Goal: Task Accomplishment & Management: Use online tool/utility

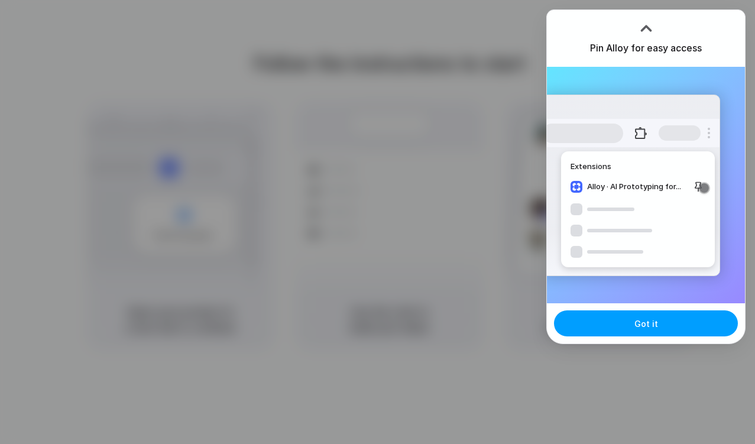
click at [613, 324] on button "Got it" at bounding box center [646, 323] width 184 height 26
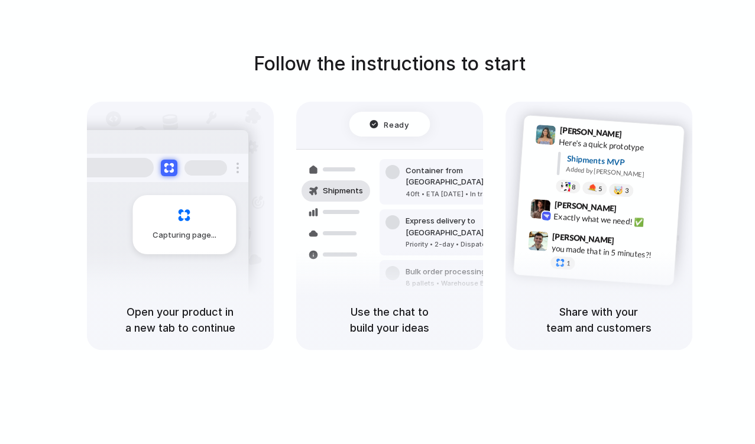
click at [378, 222] on div at bounding box center [378, 222] width 0 height 0
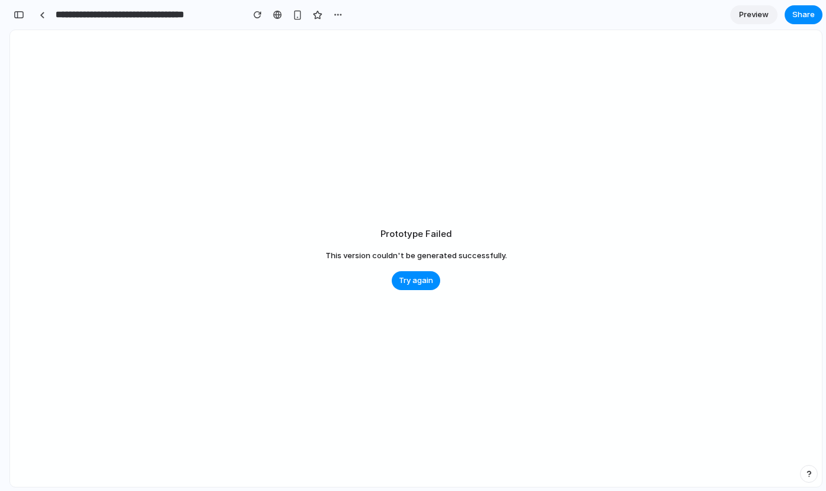
scroll to position [0, 11]
click at [173, 14] on input "**********" at bounding box center [146, 14] width 186 height 21
click at [44, 14] on div at bounding box center [42, 15] width 5 height 7
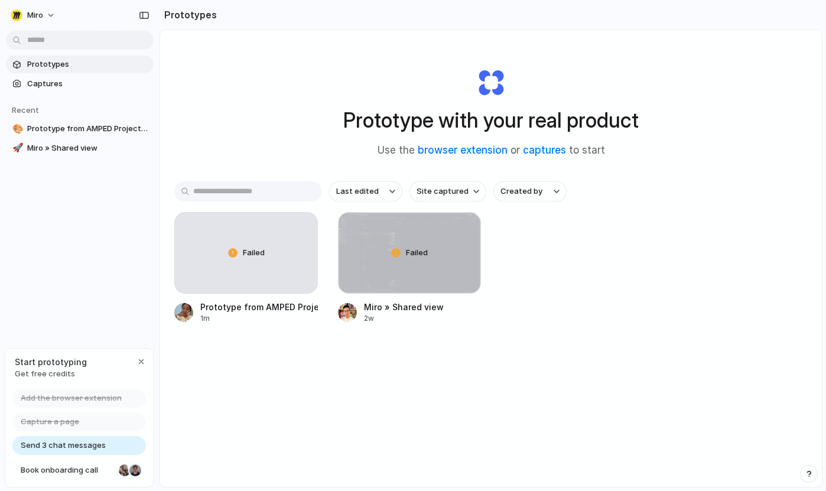
click at [431, 374] on div "Last edited Site captured Created by Failed Prototype from AMPED Project Tracke…" at bounding box center [491, 289] width 634 height 216
click at [337, 374] on div "Last edited Site captured Created by Failed Prototype from AMPED Project Tracke…" at bounding box center [491, 289] width 634 height 216
click at [139, 15] on div "button" at bounding box center [144, 15] width 11 height 8
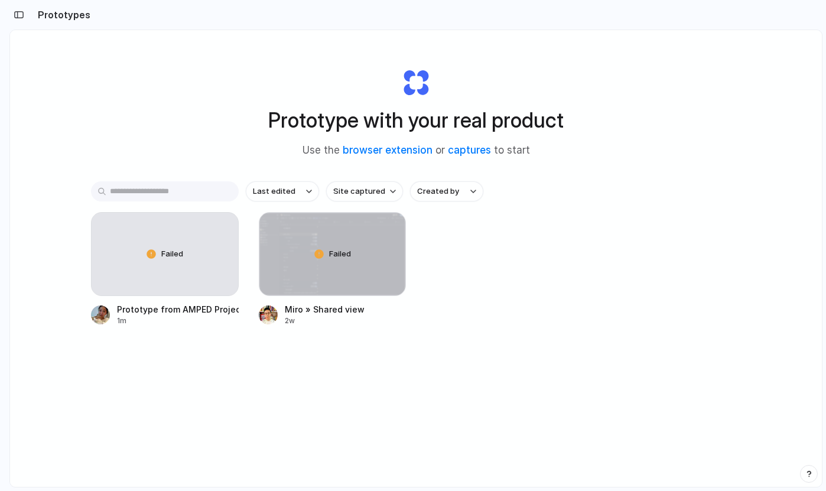
click at [534, 387] on div "Last edited Site captured Created by Failed Prototype from AMPED Project Tracke…" at bounding box center [416, 290] width 650 height 218
click at [498, 304] on div "Failed Prototype from AMPED Project Tracker 1m Failed Miro » Shared view 2w" at bounding box center [416, 269] width 650 height 114
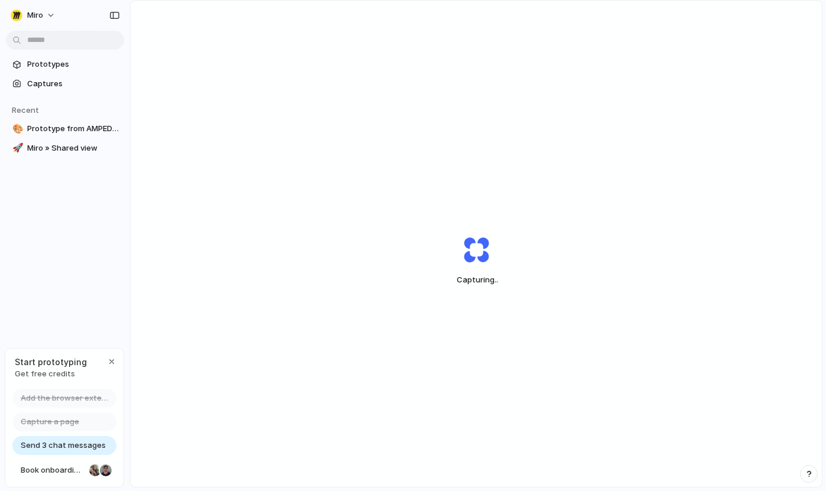
scroll to position [34, 0]
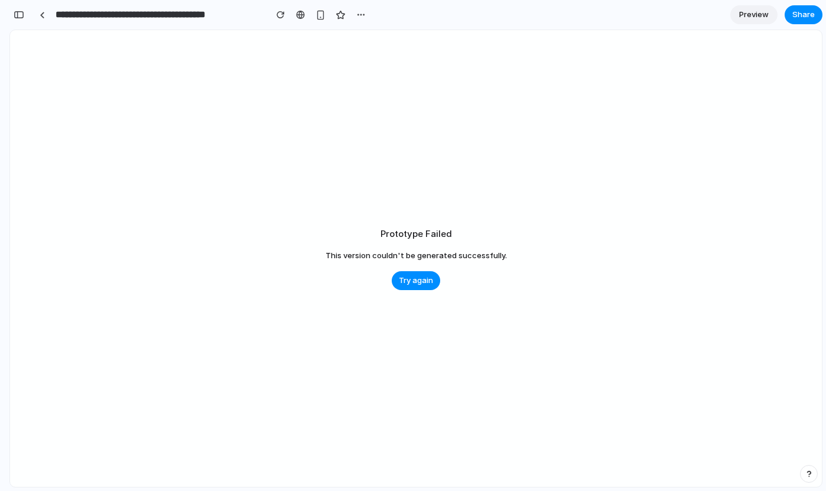
scroll to position [0, 11]
click at [19, 15] on div "button" at bounding box center [19, 15] width 11 height 8
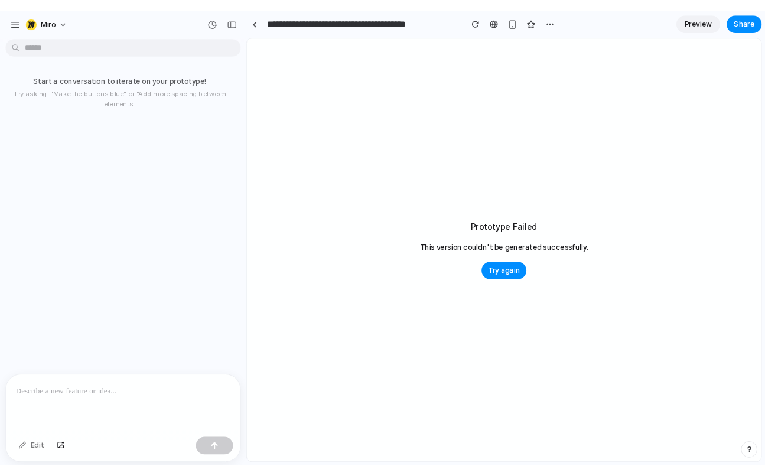
scroll to position [0, 0]
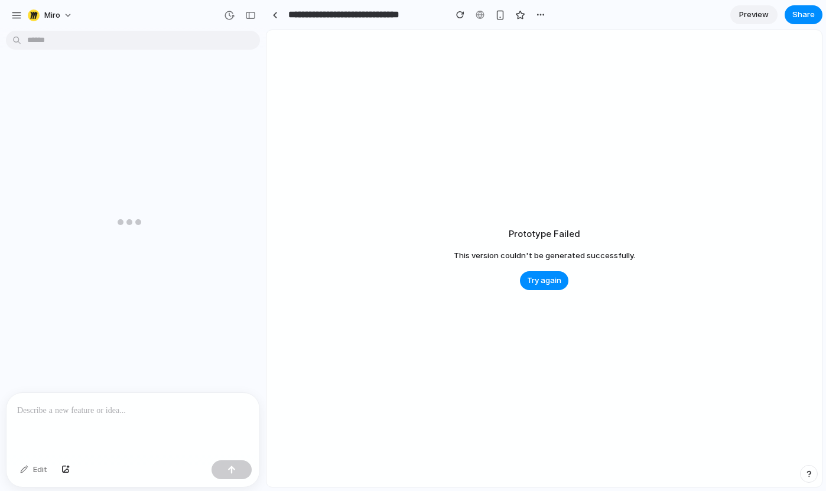
scroll to position [0, 11]
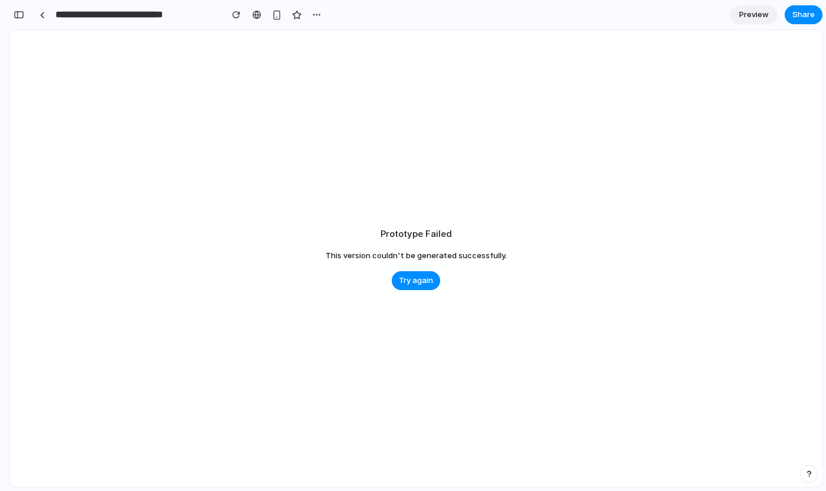
scroll to position [0, 11]
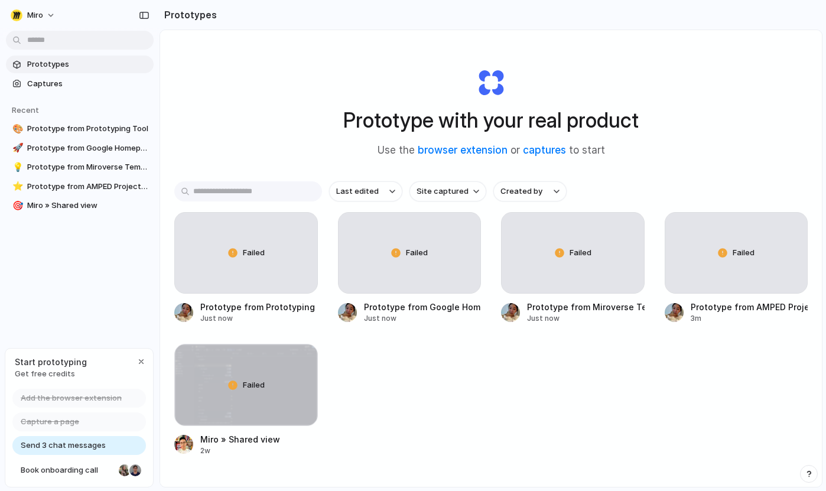
click at [418, 62] on div "Prototype with your real product Use the browser extension or captures to start" at bounding box center [491, 108] width 473 height 128
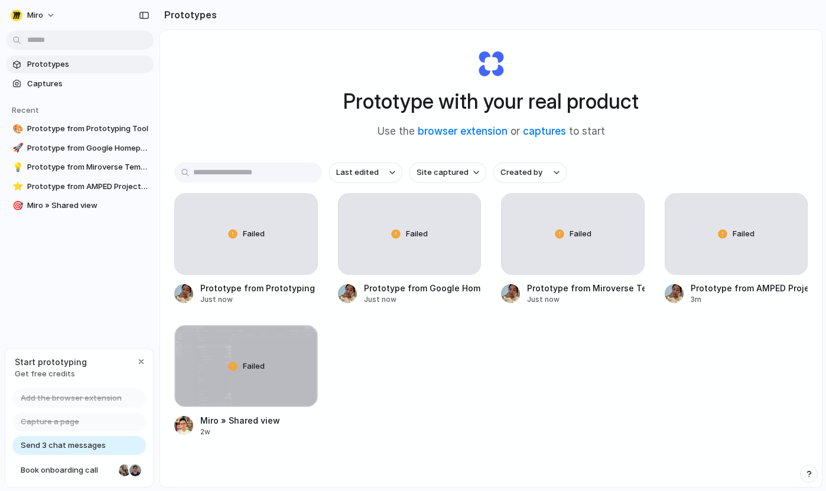
scroll to position [40, 0]
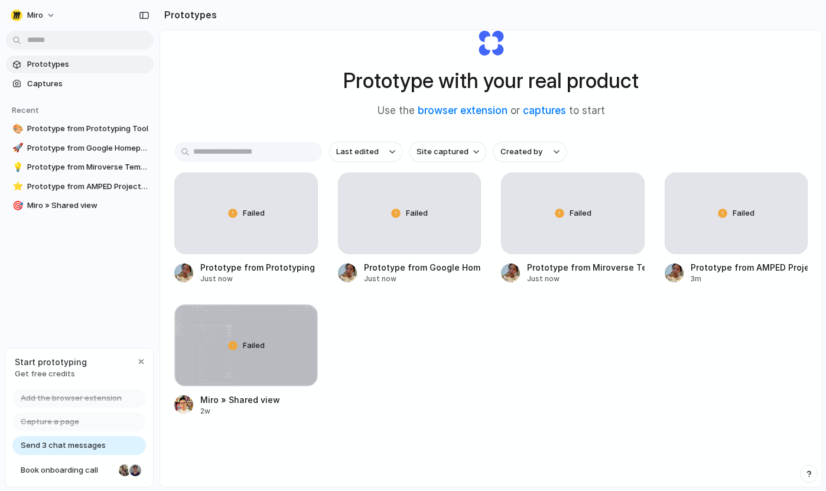
click at [495, 316] on div "Failed Prototype from Prototyping Tool Just now Failed Prototype from Google Ho…" at bounding box center [491, 295] width 634 height 244
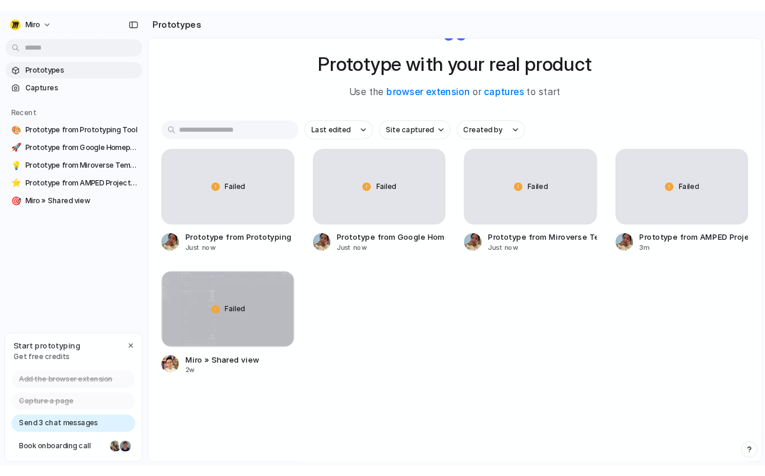
scroll to position [0, 0]
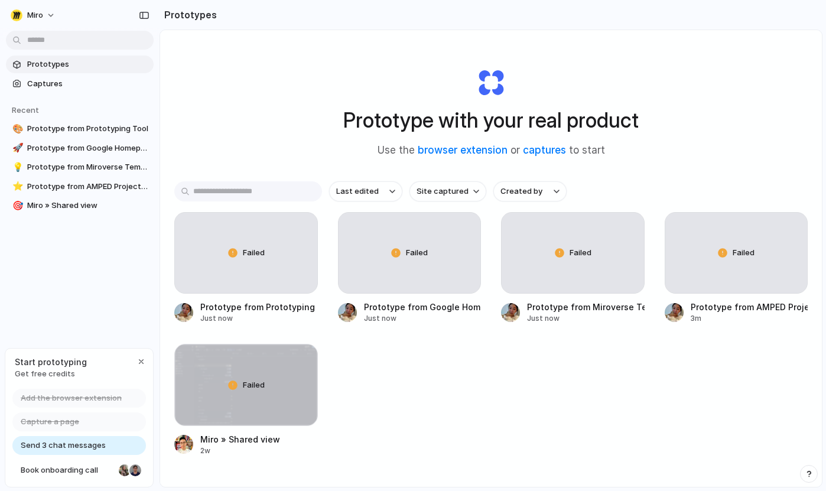
click at [434, 373] on div "Failed Prototype from Prototyping Tool Just now Failed Prototype from Google Ho…" at bounding box center [491, 334] width 634 height 244
click at [659, 99] on div "Prototype with your real product Use the browser extension or captures to start" at bounding box center [491, 108] width 473 height 128
click at [485, 431] on div "Failed Prototype from Prototyping Tool Just now Failed Prototype from Google Ho…" at bounding box center [491, 334] width 634 height 244
click at [190, 449] on div at bounding box center [183, 444] width 19 height 19
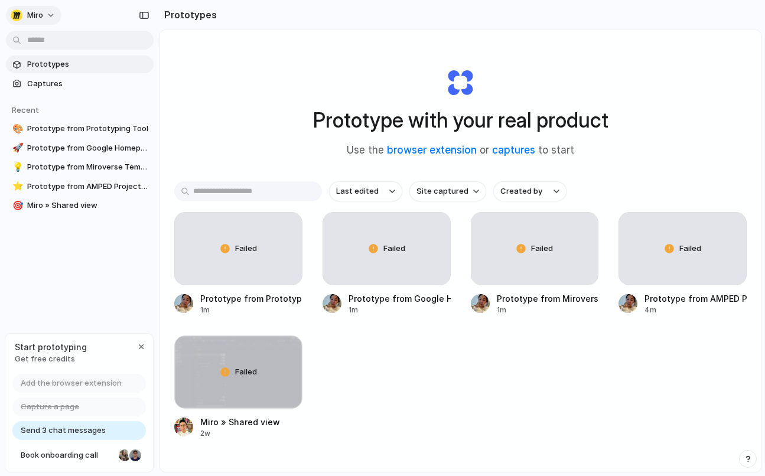
click at [48, 12] on button "miro" at bounding box center [34, 15] width 56 height 19
click at [362, 26] on div "Settings Invite members Change theme Sign out" at bounding box center [382, 238] width 765 height 476
click at [512, 151] on link "captures" at bounding box center [513, 150] width 43 height 12
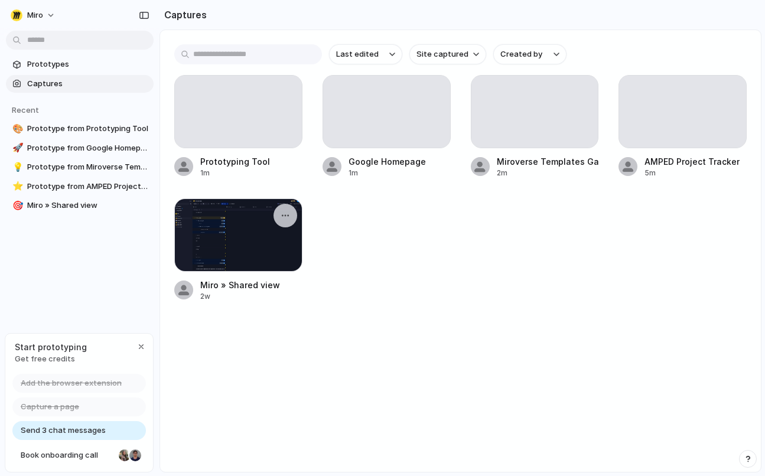
click at [225, 232] on div at bounding box center [238, 235] width 128 height 73
click at [360, 229] on div "Prototyping Tool 1m Google Homepage 1m Miroverse Templates Gallery 2m AMPED Pro…" at bounding box center [460, 188] width 573 height 227
click at [410, 109] on div at bounding box center [386, 112] width 127 height 72
click at [463, 53] on span "Site captured" at bounding box center [443, 54] width 52 height 12
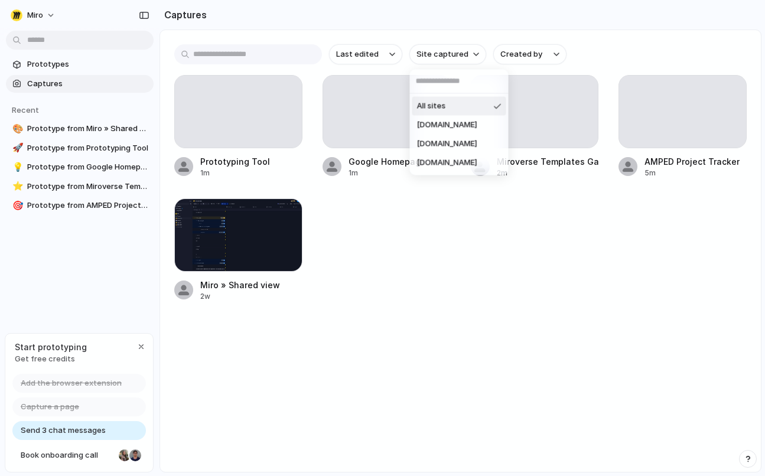
click at [427, 23] on div "All sites miro.com google.com index.inc" at bounding box center [382, 238] width 765 height 476
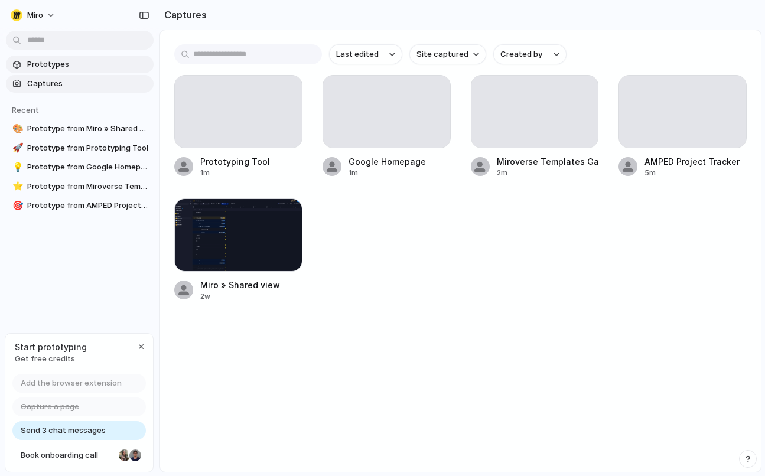
click at [76, 63] on span "Prototypes" at bounding box center [88, 65] width 122 height 12
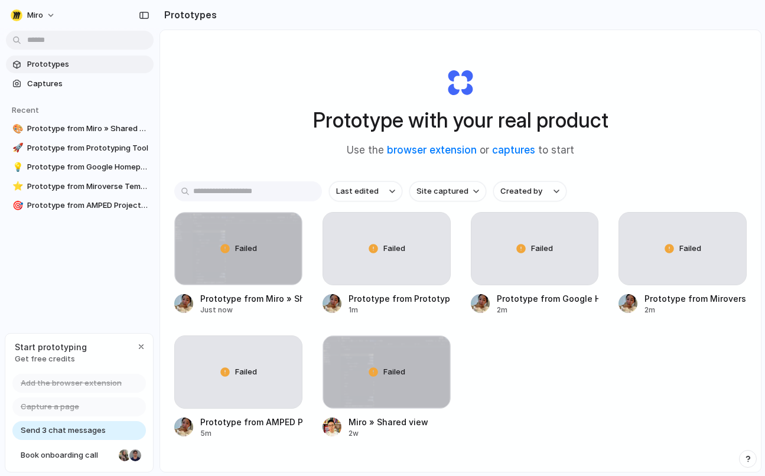
click at [515, 359] on div "Failed Prototype from Miro » Shared view Just now Failed Prototype from Prototy…" at bounding box center [460, 325] width 573 height 227
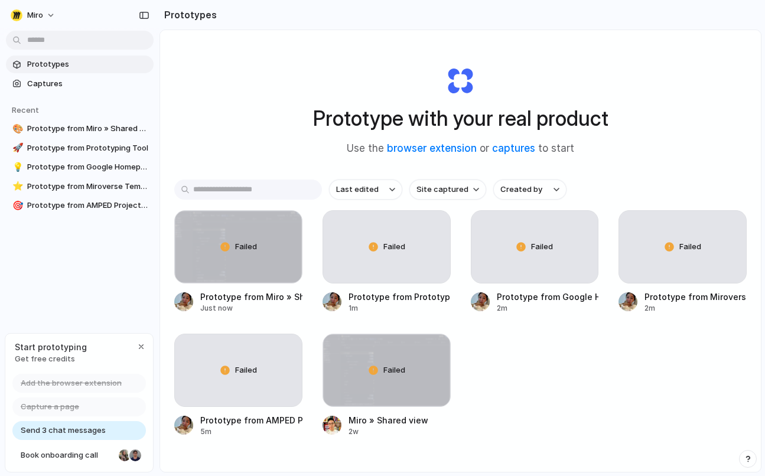
scroll to position [4, 0]
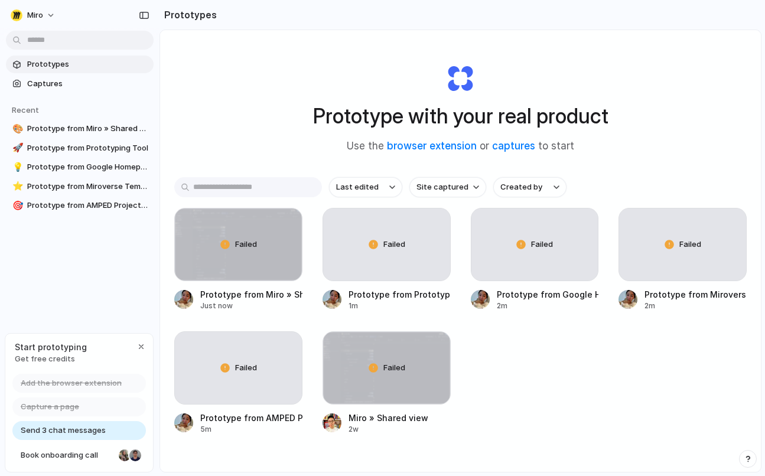
click at [515, 359] on div "Failed Prototype from Miro » Shared view Just now Failed Prototype from Prototy…" at bounding box center [460, 321] width 573 height 227
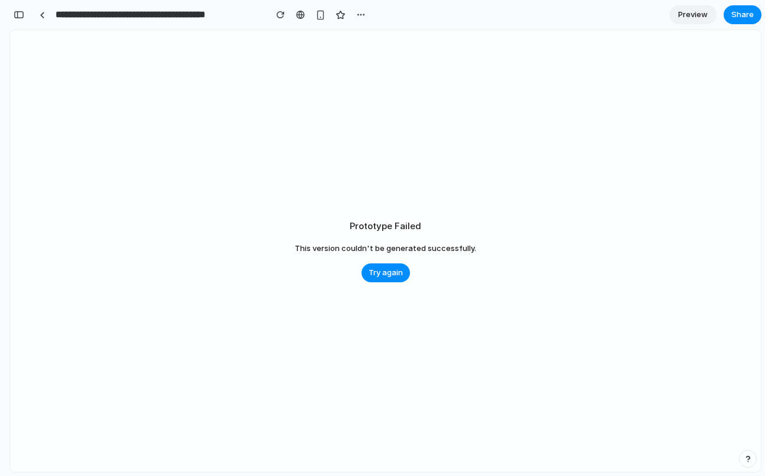
click at [49, 20] on div at bounding box center [42, 15] width 18 height 18
click at [28, 15] on button "button" at bounding box center [18, 14] width 19 height 19
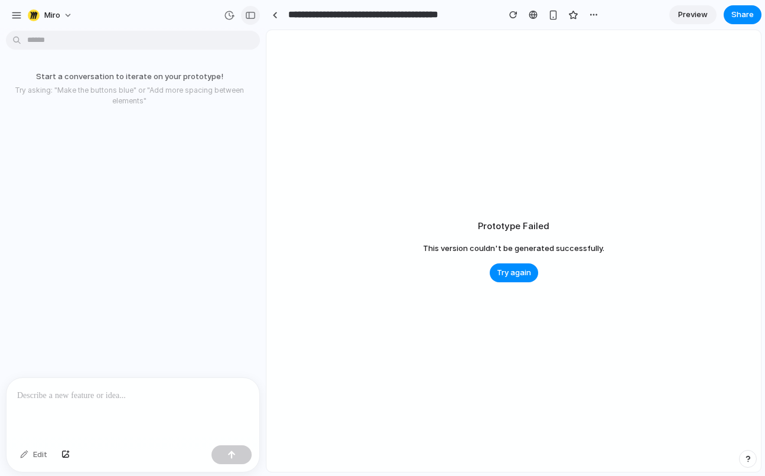
click at [257, 16] on button "button" at bounding box center [250, 15] width 19 height 19
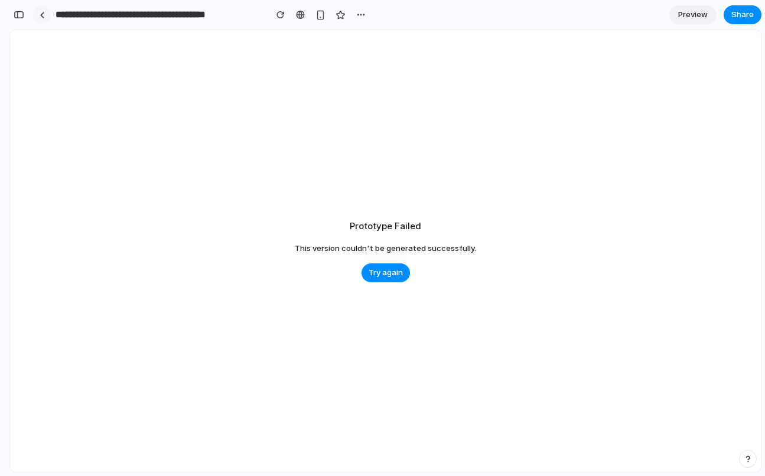
click at [37, 21] on link at bounding box center [42, 15] width 18 height 18
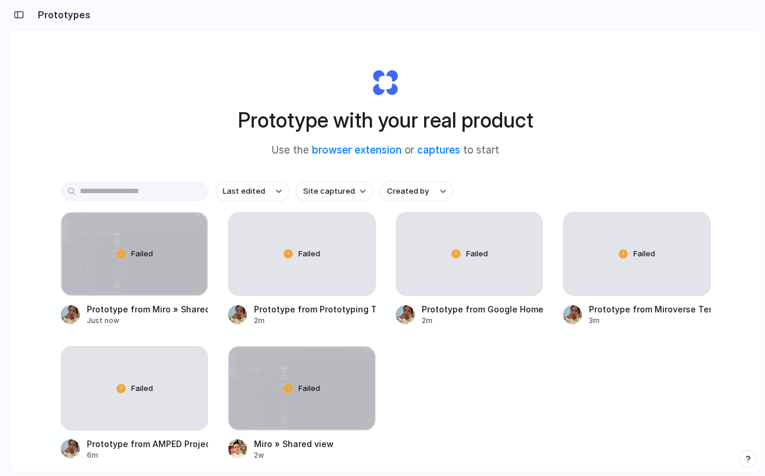
click at [70, 98] on div "Prototype with your real product Use the browser extension or captures to start…" at bounding box center [385, 282] width 751 height 505
click at [88, 117] on div "Prototype with your real product Use the browser extension or captures to start…" at bounding box center [385, 282] width 751 height 505
click at [422, 379] on div "Failed Prototype from Miro » Shared view Just now Failed Prototype from Prototy…" at bounding box center [386, 336] width 650 height 249
click at [564, 92] on div "Prototype with your real product Use the browser extension or captures to start" at bounding box center [386, 108] width 473 height 128
